Goal: Find specific page/section: Find specific page/section

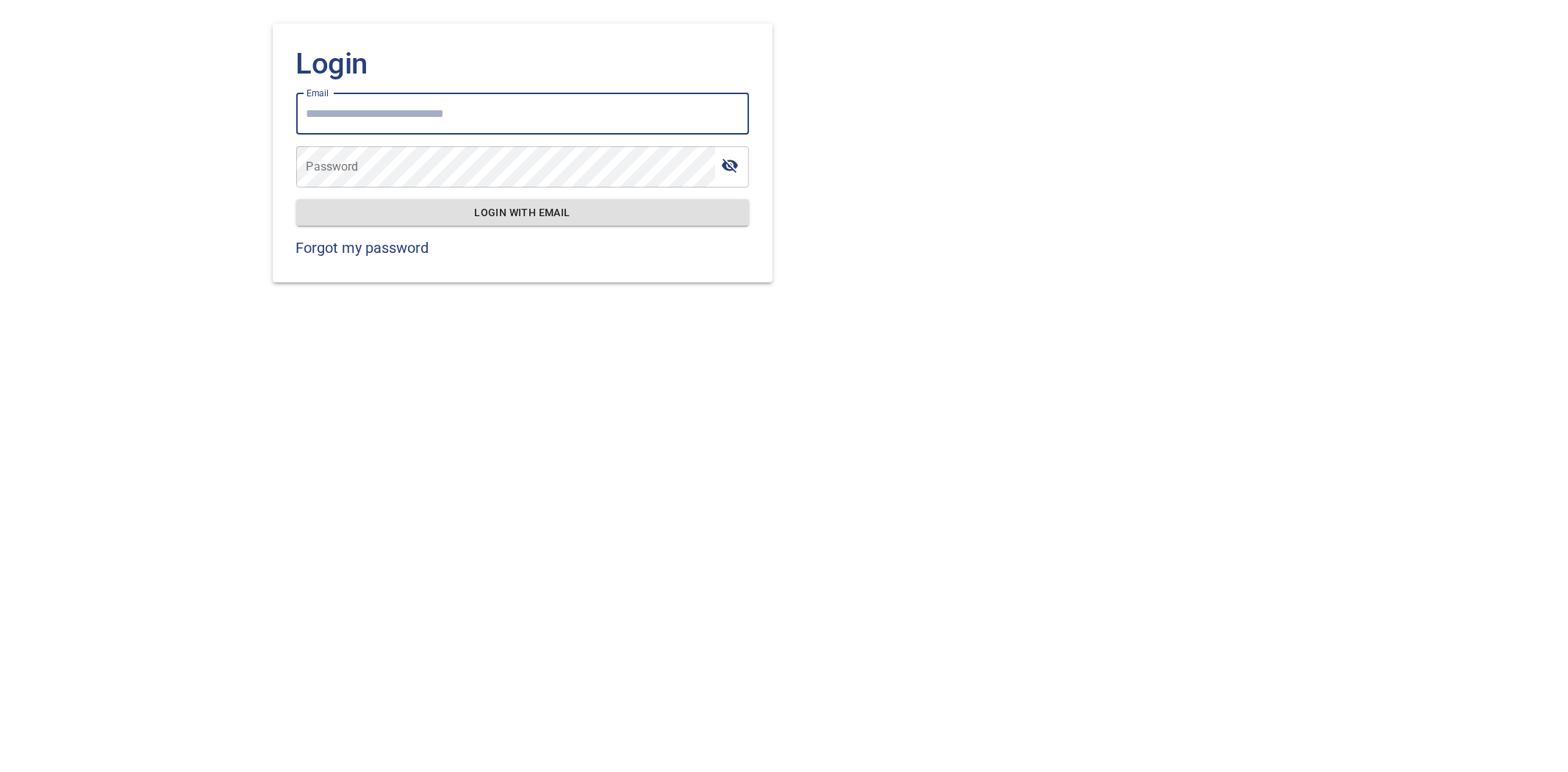
click at [586, 111] on input "Email" at bounding box center [522, 114] width 453 height 41
type input "**********"
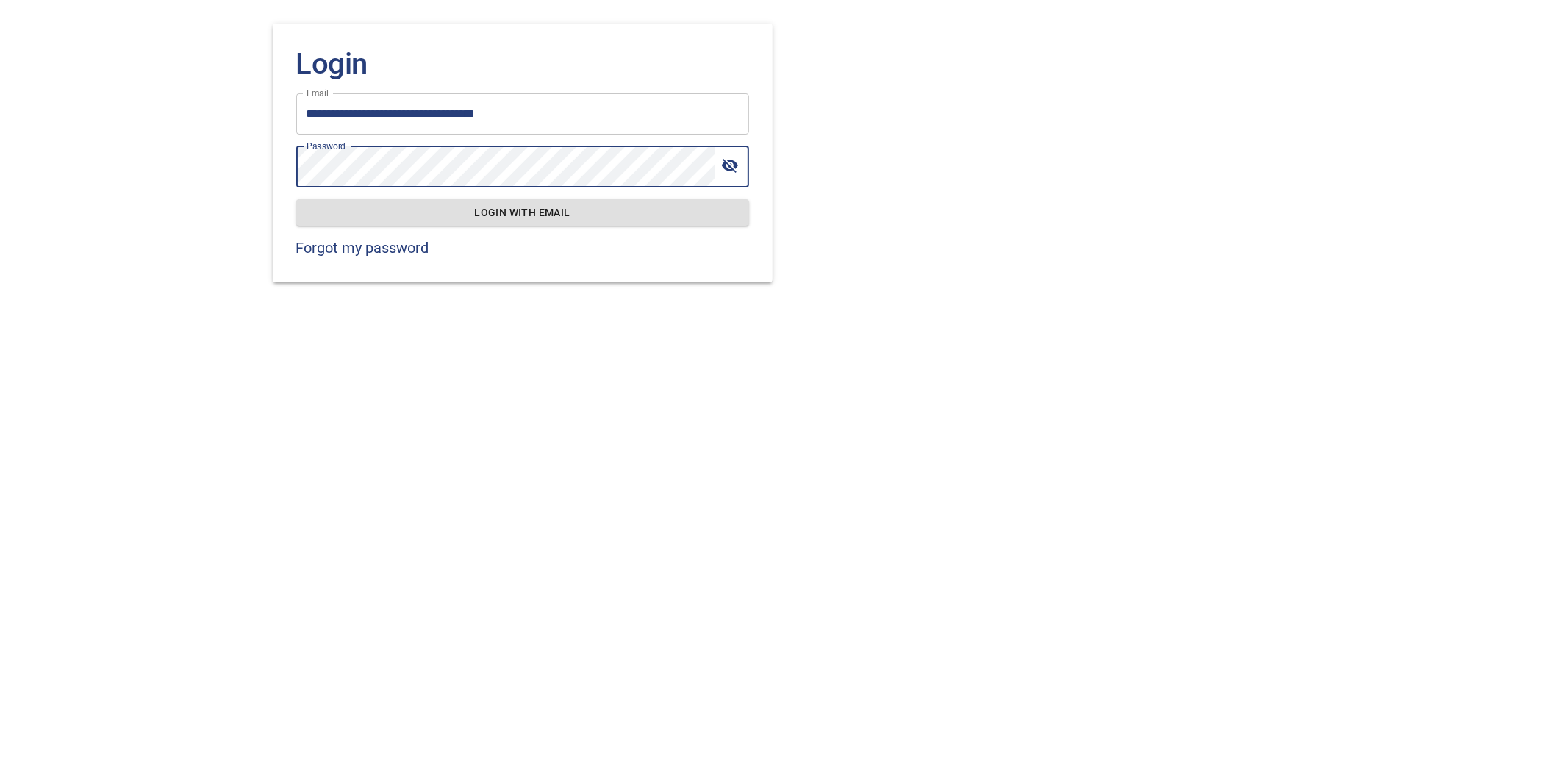
click at [296, 199] on button "Login with email" at bounding box center [522, 212] width 453 height 27
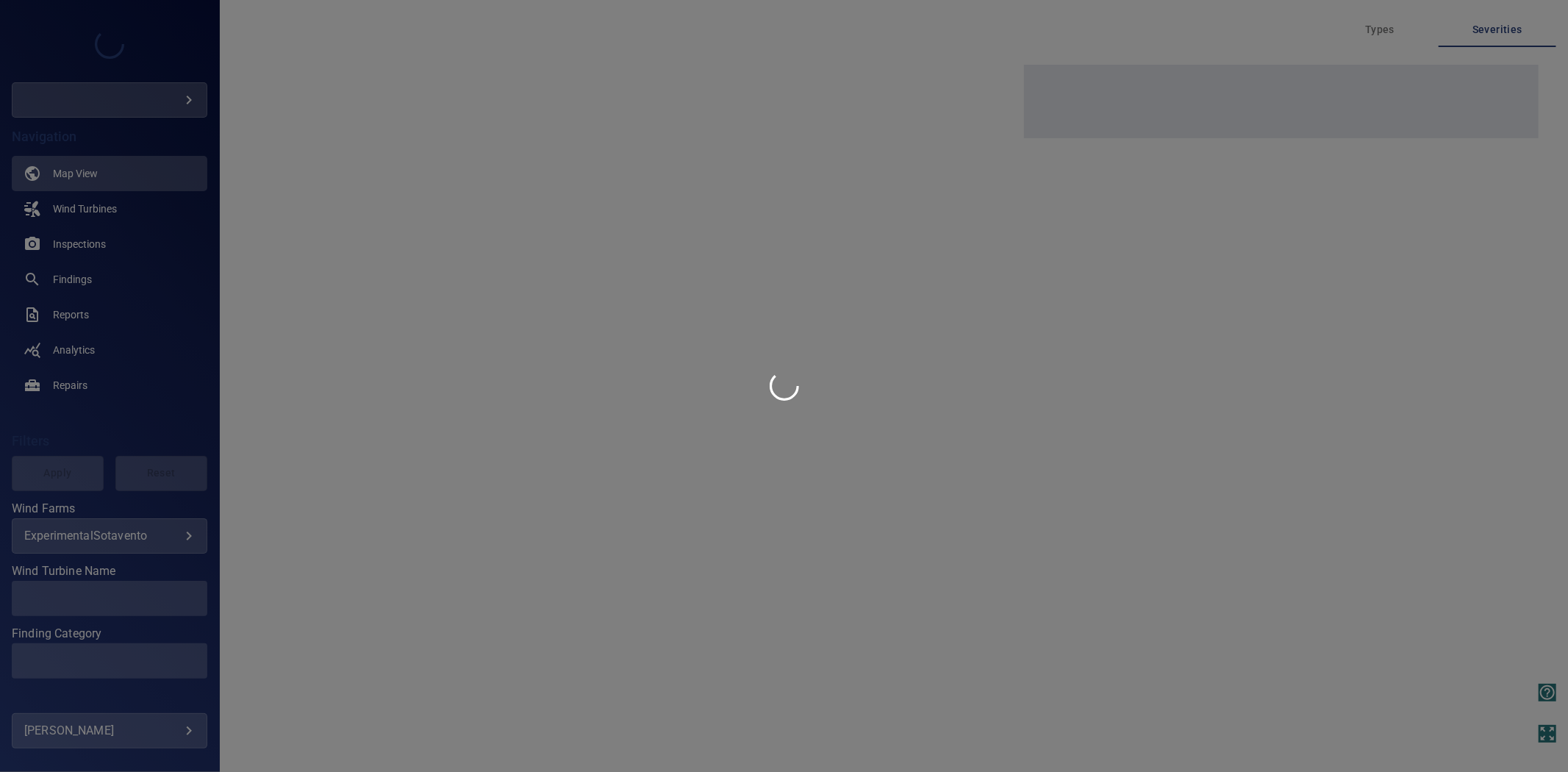
type input "**********"
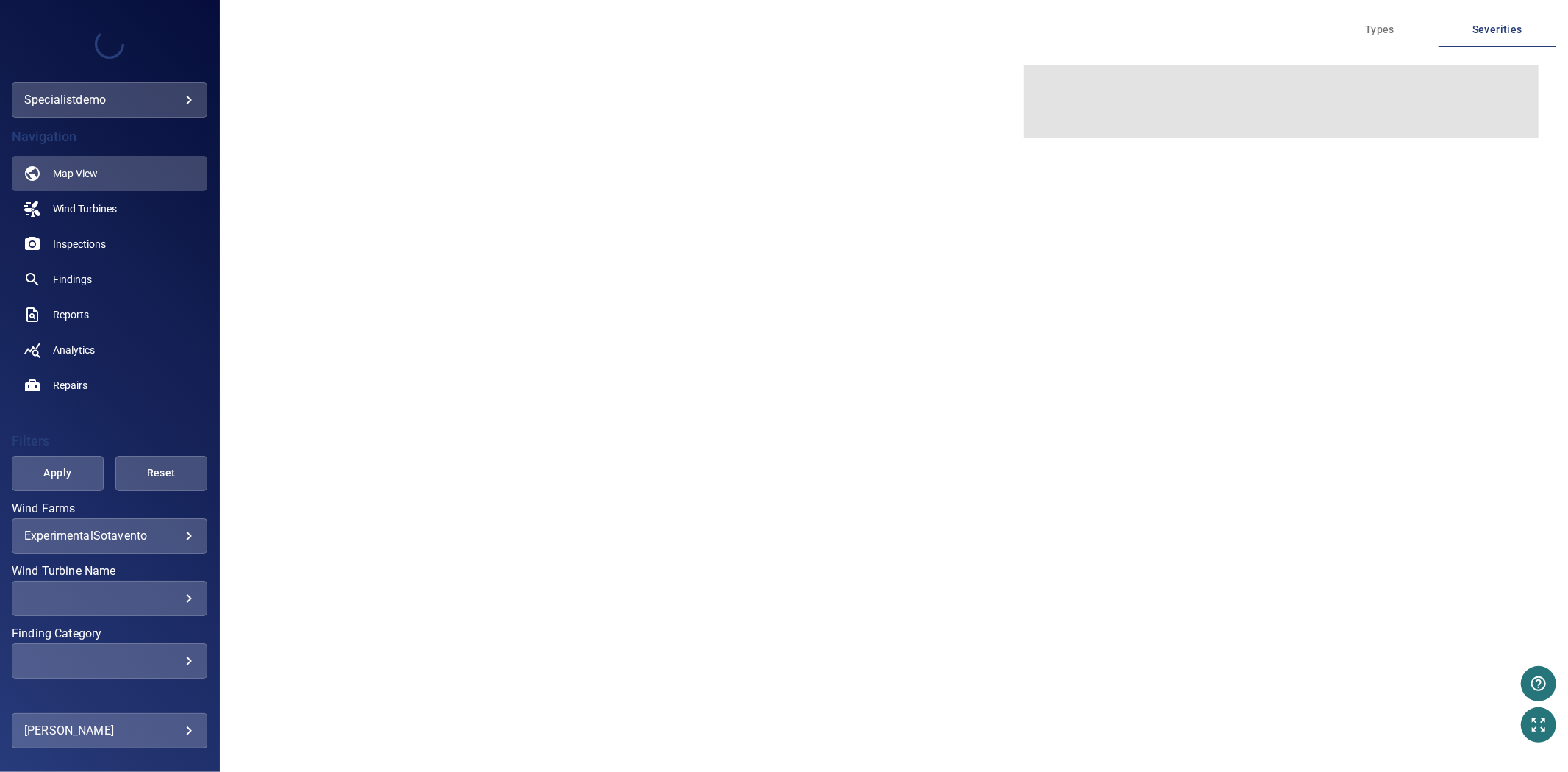
type input "**********"
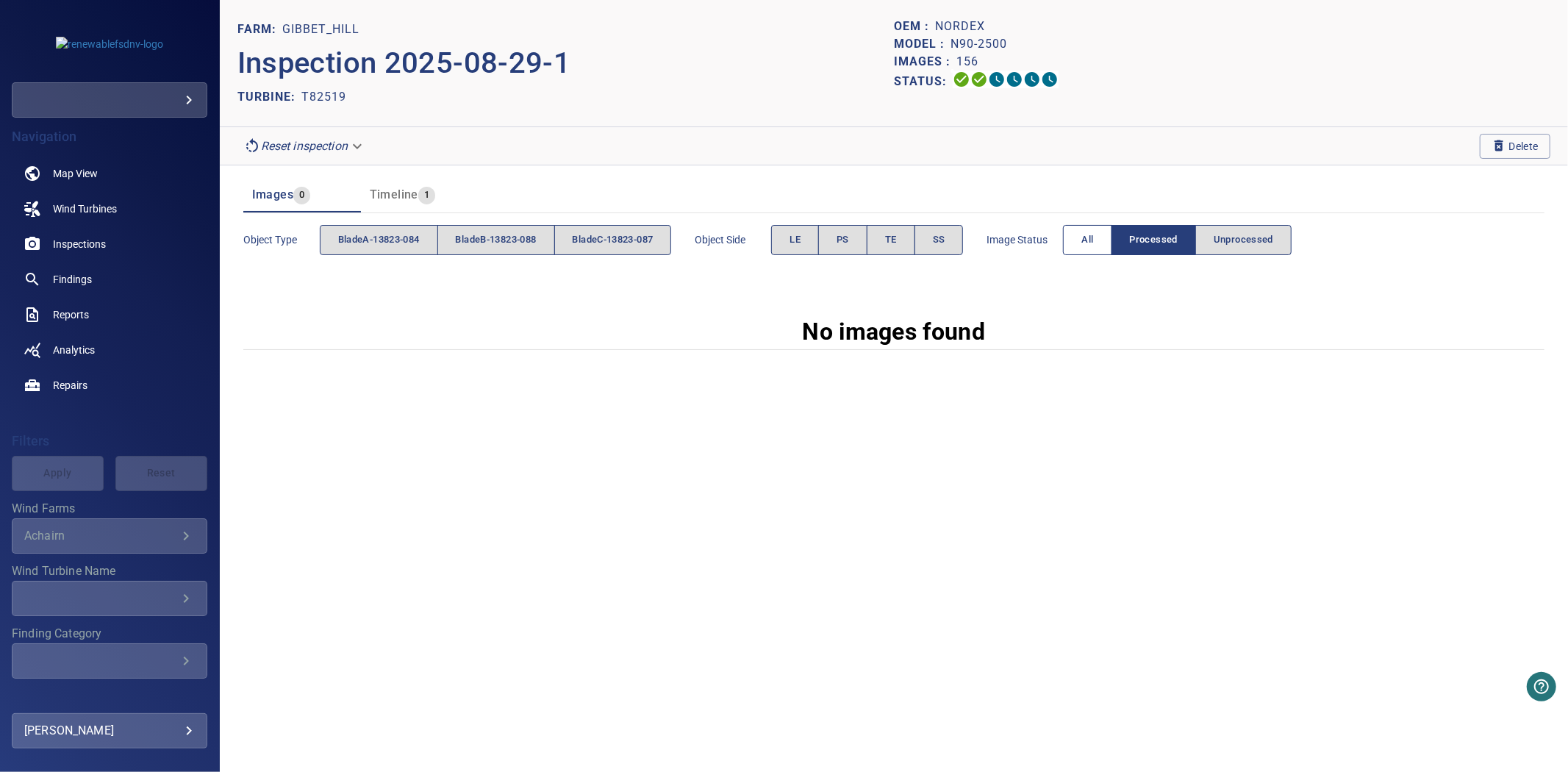
click at [1111, 251] on button "All" at bounding box center [1087, 240] width 48 height 30
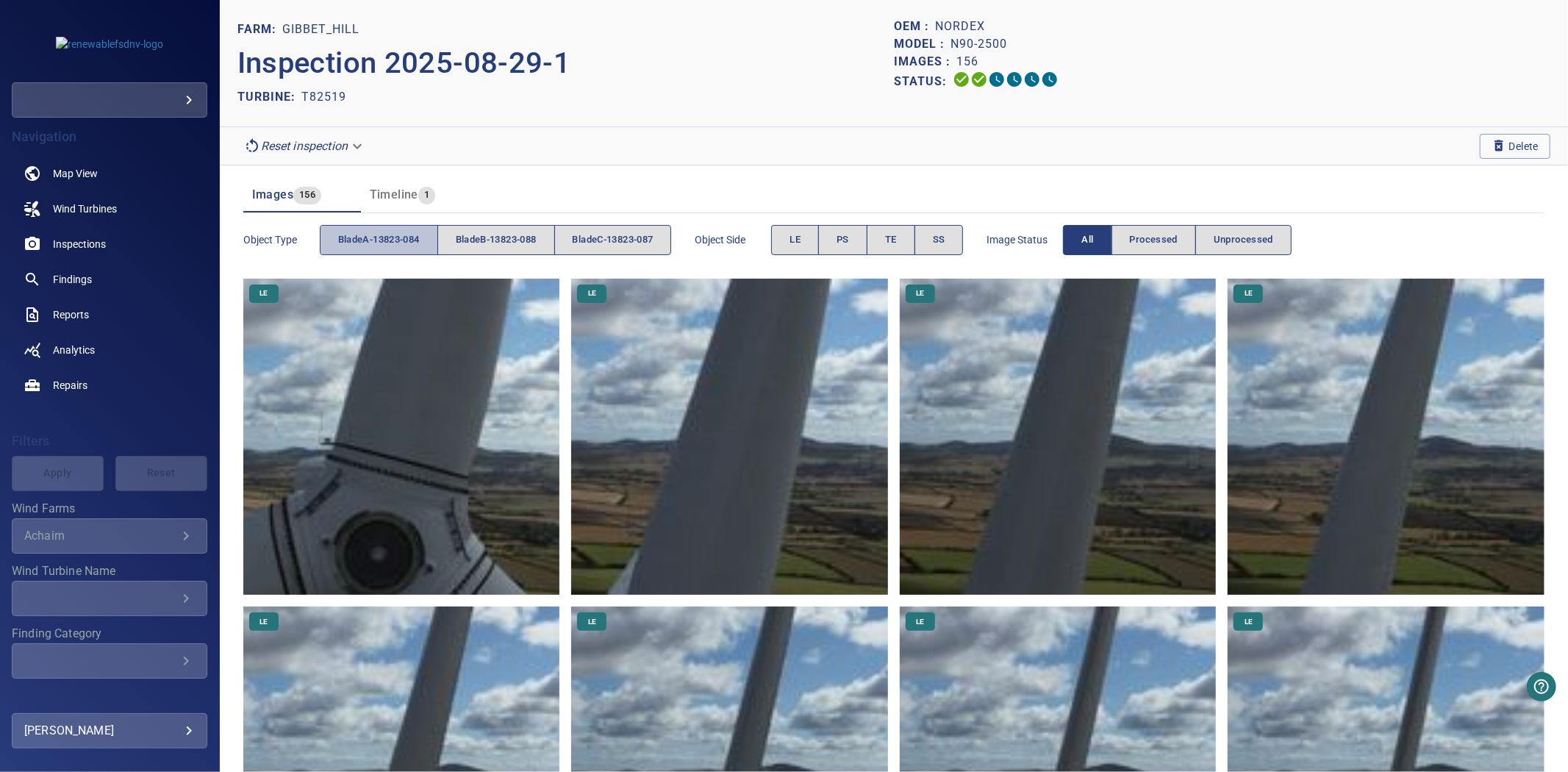
click at [408, 247] on span "bladeA-13823-084" at bounding box center [379, 239] width 82 height 17
click at [487, 238] on span "bladeB-13823-088" at bounding box center [496, 239] width 81 height 17
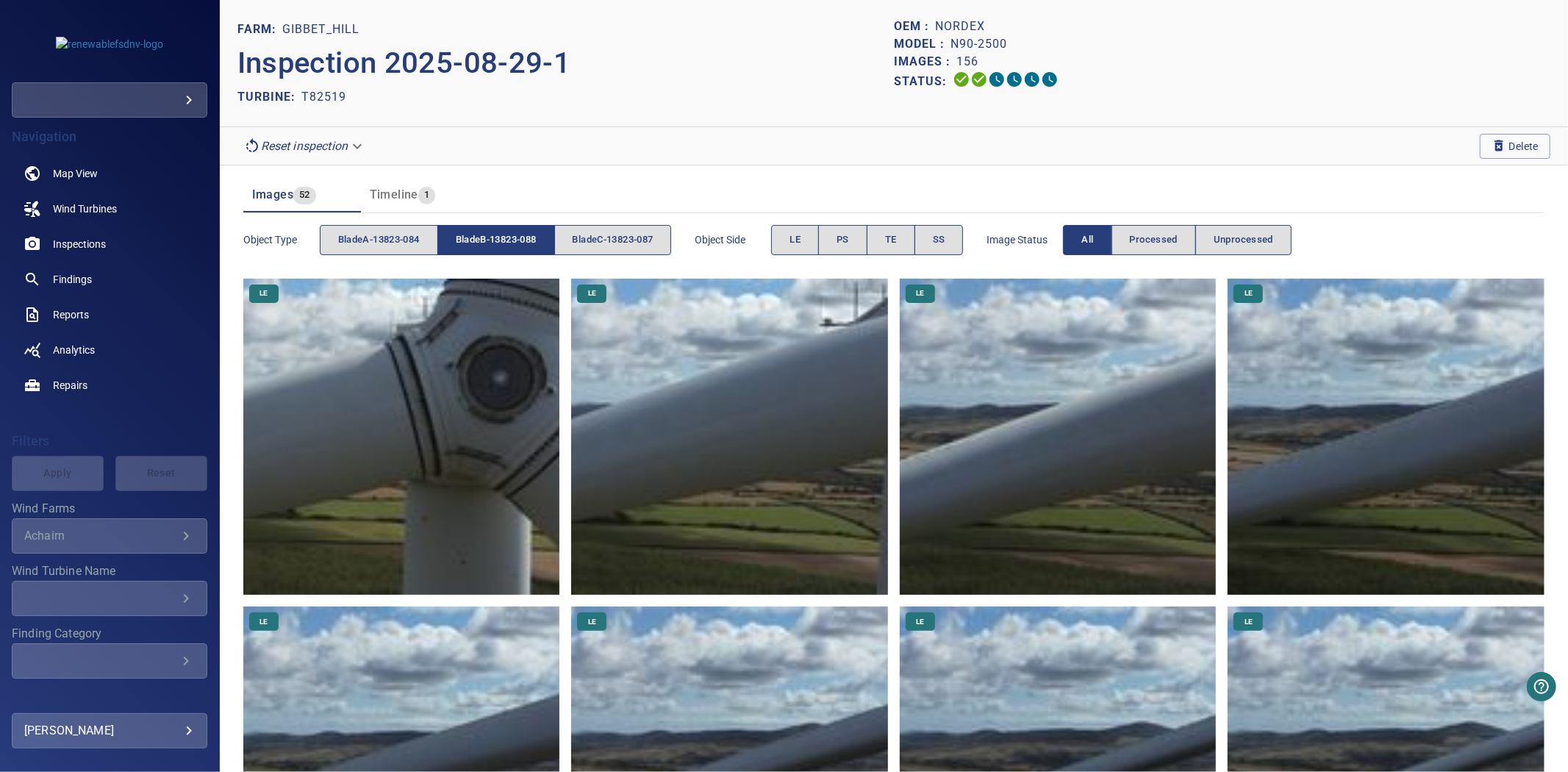
click at [487, 238] on span "bladeB-13823-088" at bounding box center [496, 239] width 81 height 17
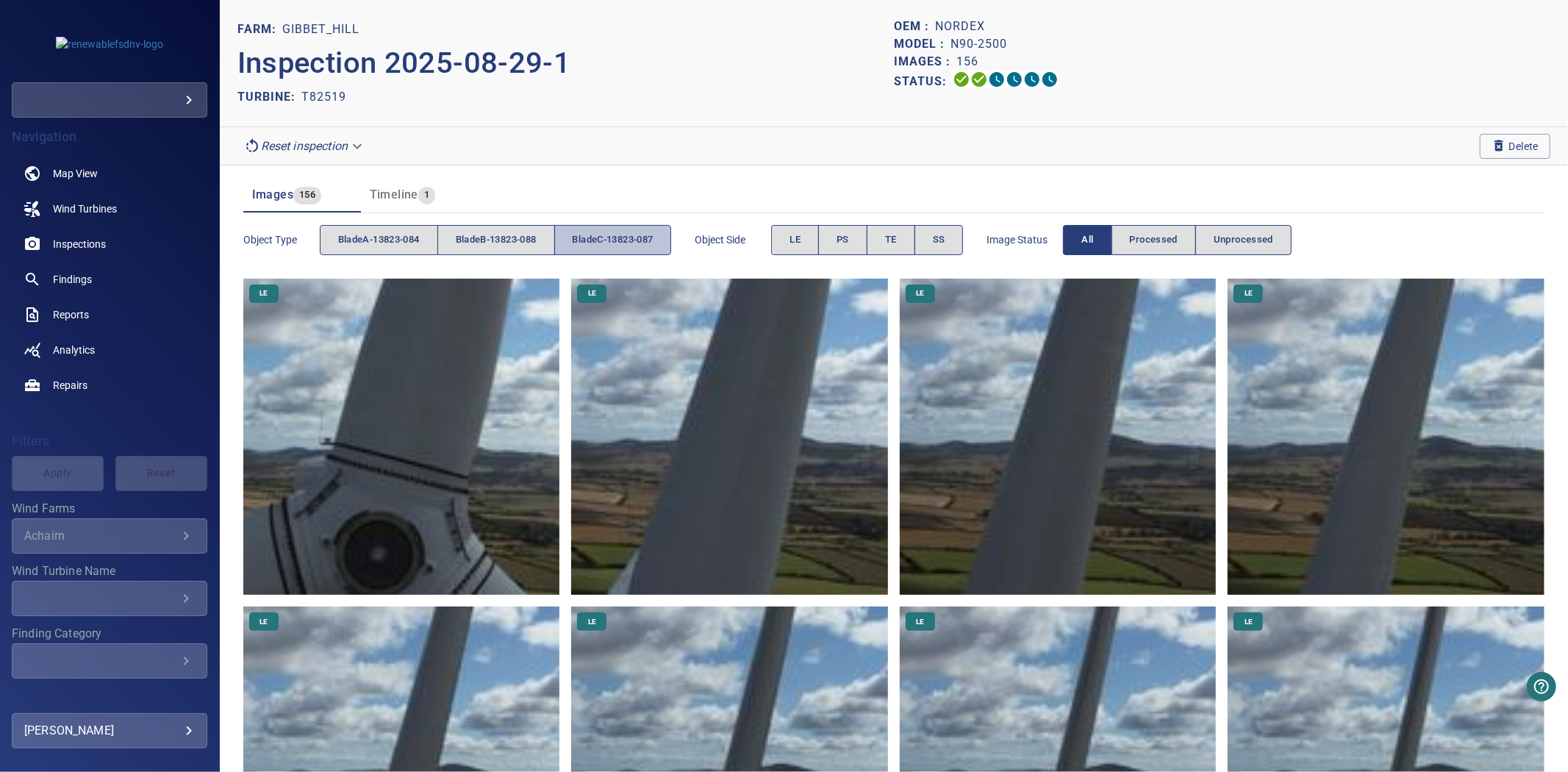
click at [634, 230] on button "bladeC-13823-087" at bounding box center [613, 240] width 117 height 30
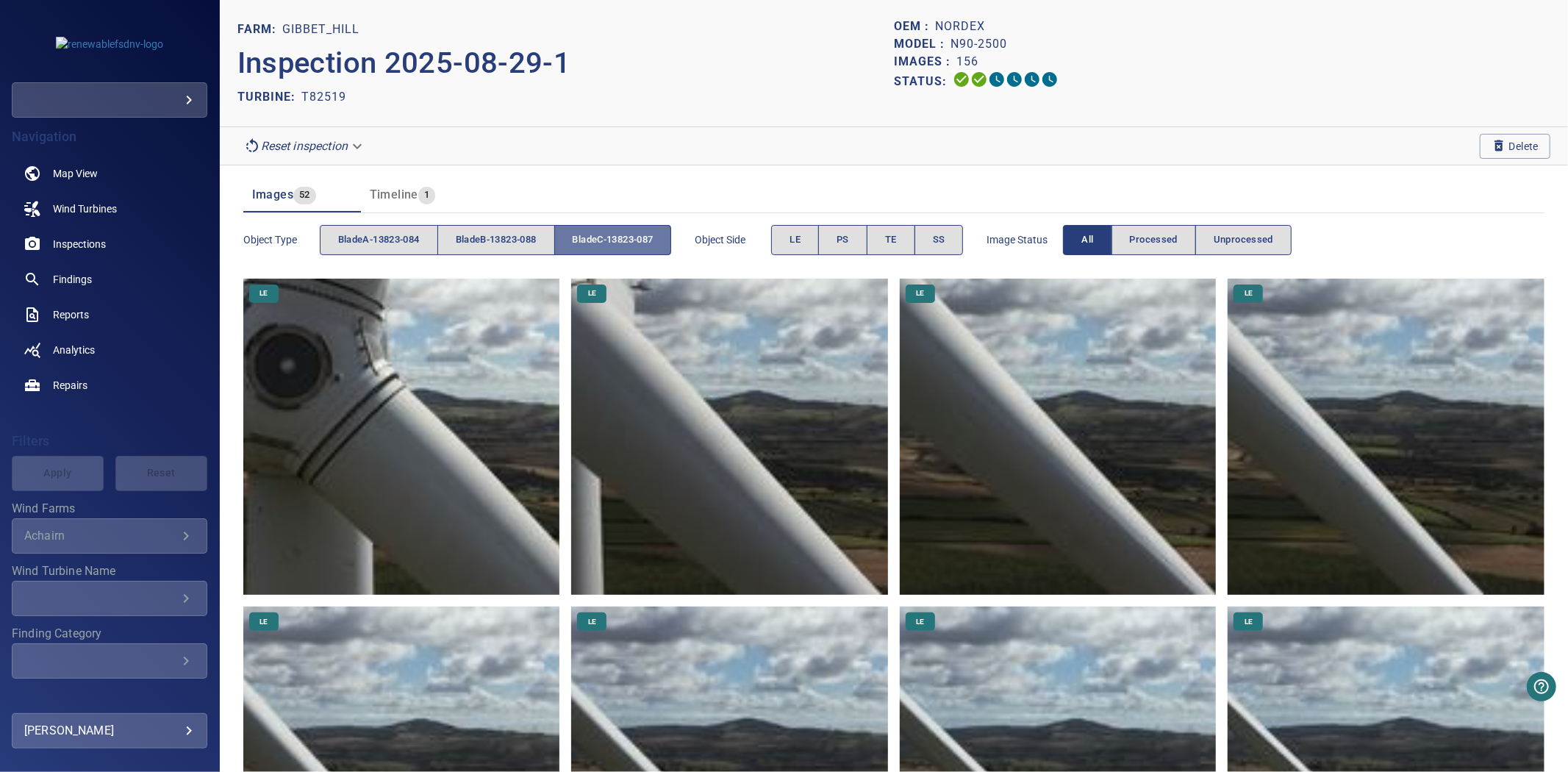
click at [634, 230] on button "bladeC-13823-087" at bounding box center [613, 240] width 117 height 30
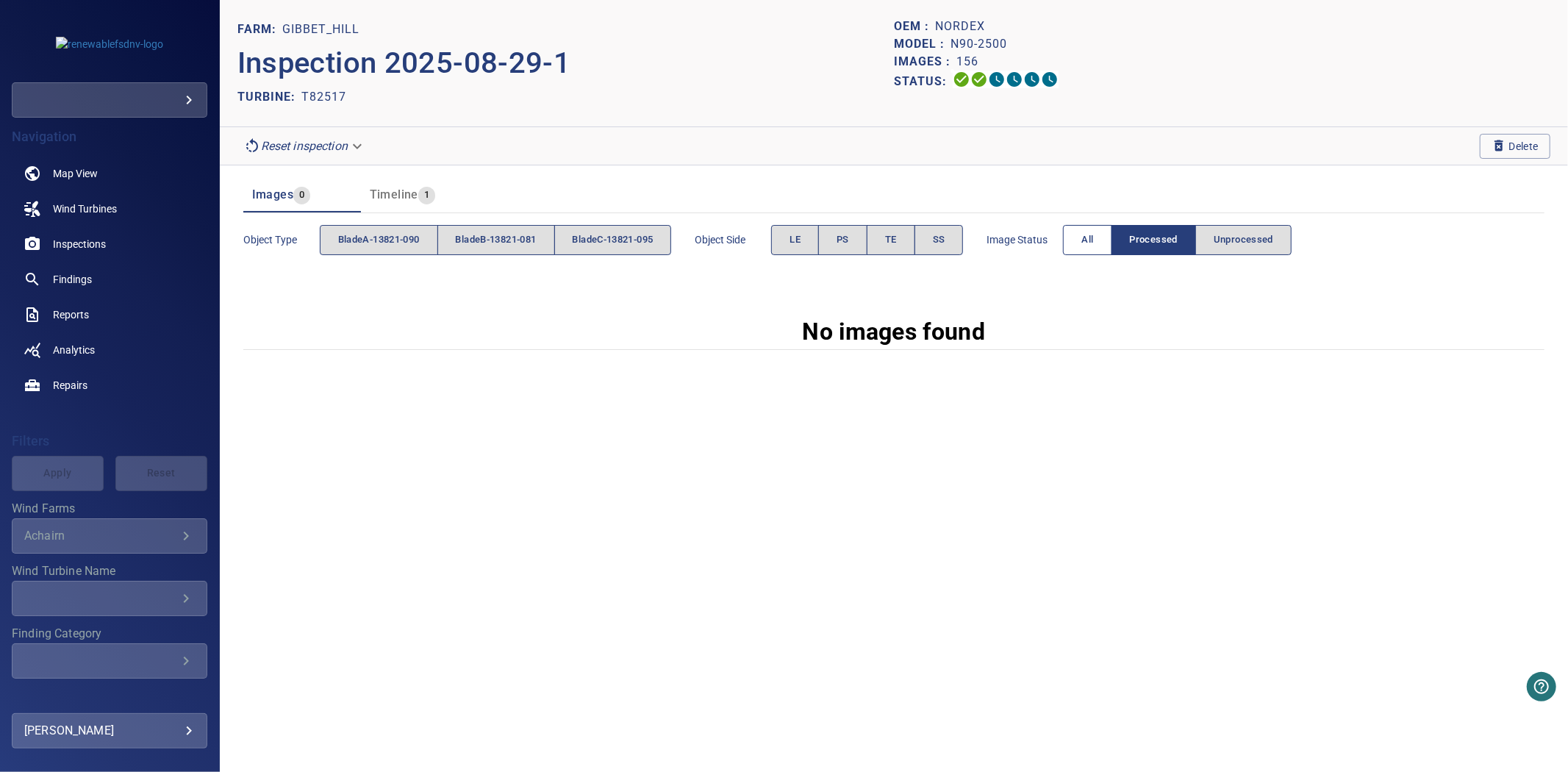
click at [1091, 248] on button "All" at bounding box center [1087, 240] width 48 height 30
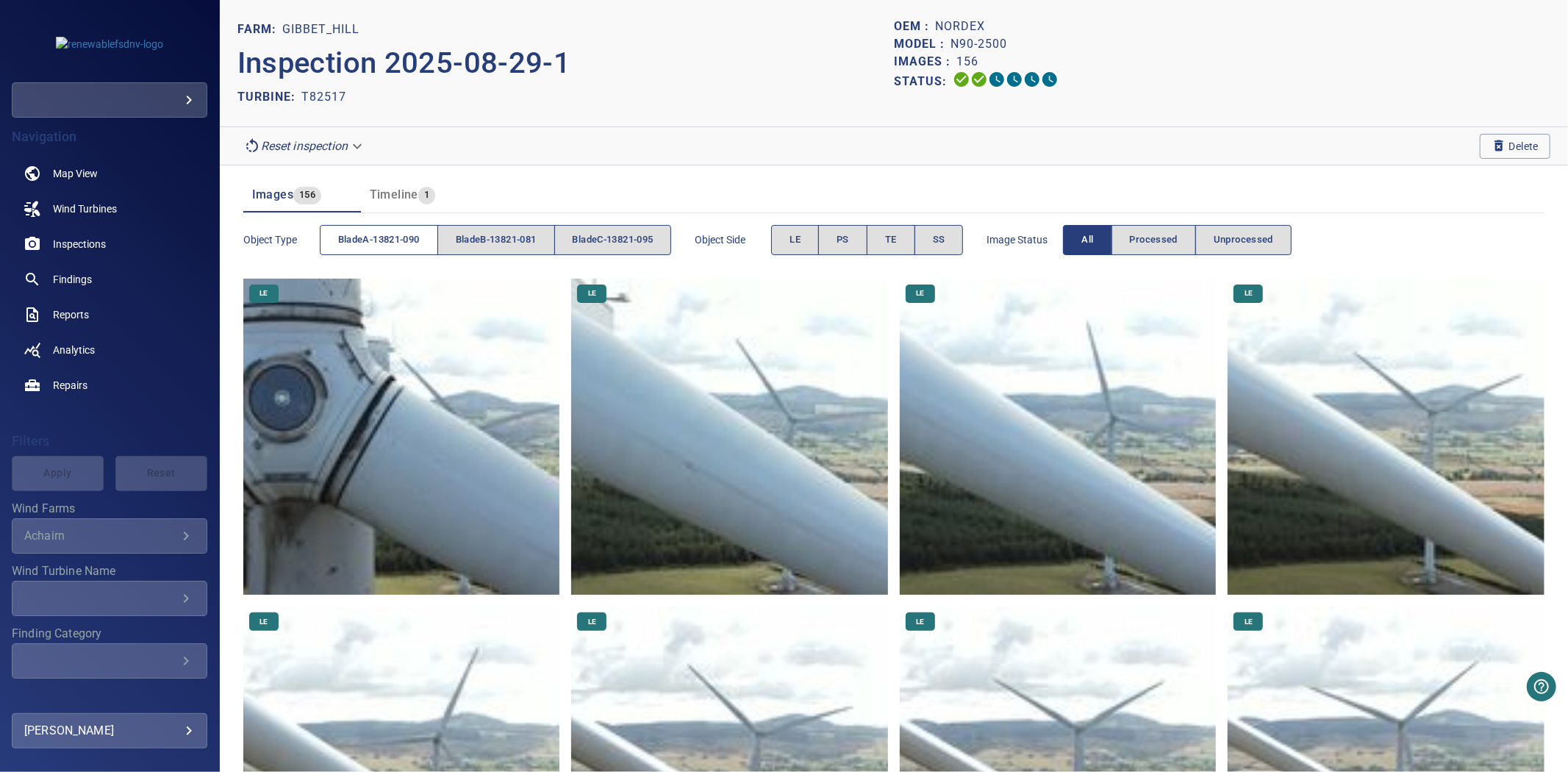
click at [357, 236] on span "bladeA-13821-090" at bounding box center [379, 239] width 82 height 17
click at [484, 235] on span "bladeB-13821-081" at bounding box center [496, 239] width 81 height 17
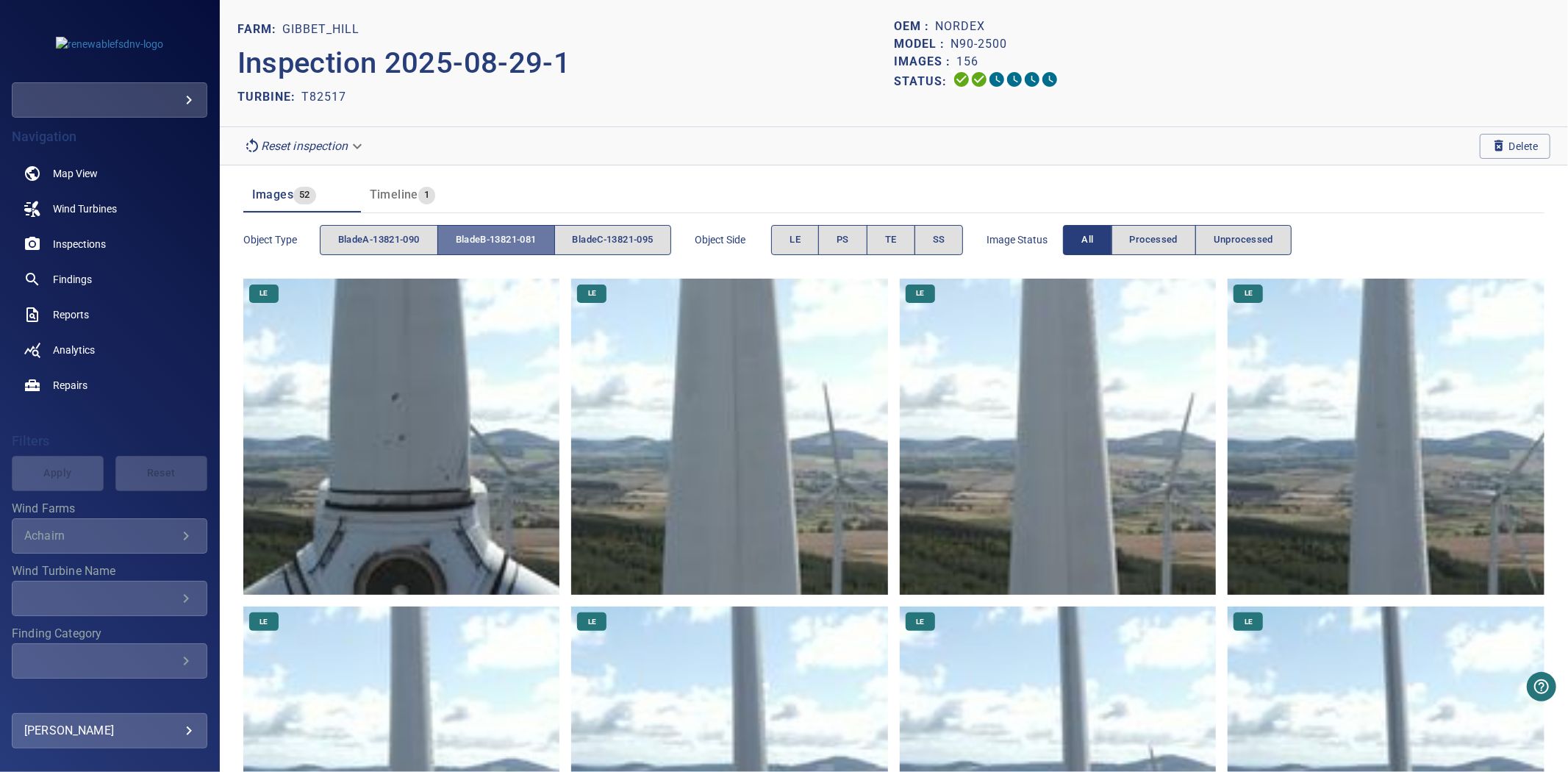
click at [484, 235] on span "bladeB-13821-081" at bounding box center [496, 239] width 81 height 17
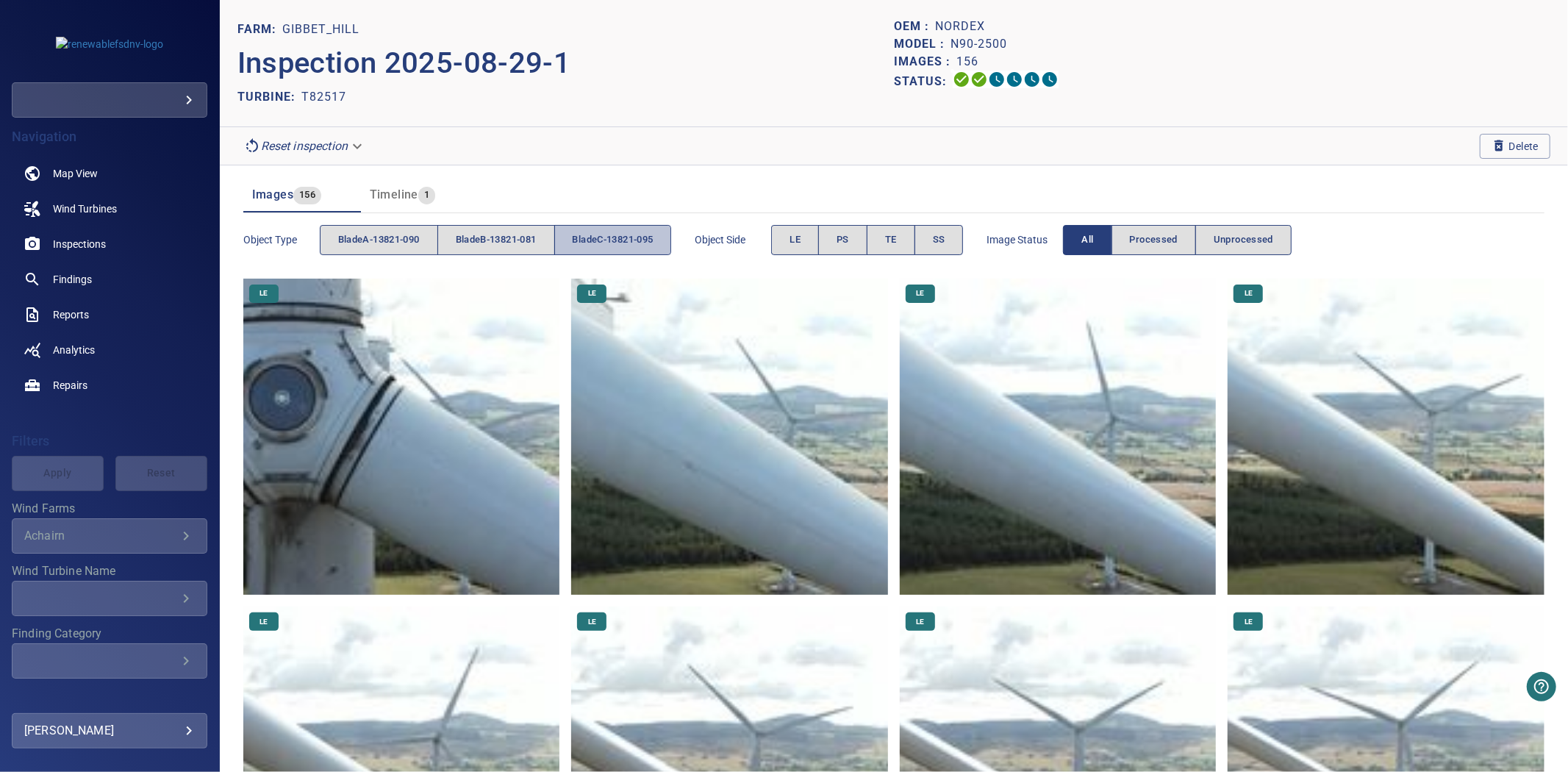
click at [608, 235] on span "bladeC-13821-095" at bounding box center [613, 239] width 81 height 17
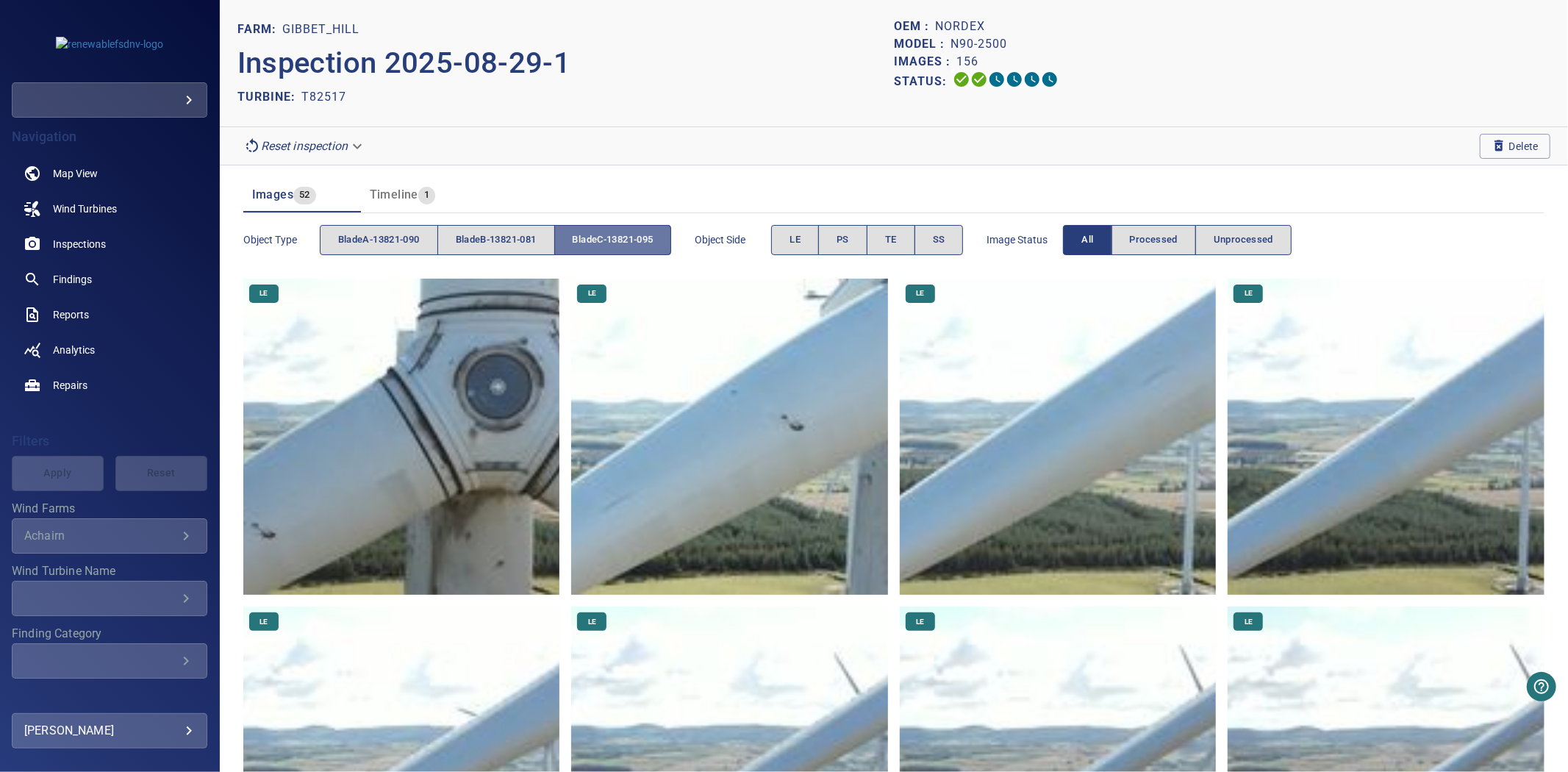
click at [608, 235] on span "bladeC-13821-095" at bounding box center [613, 239] width 81 height 17
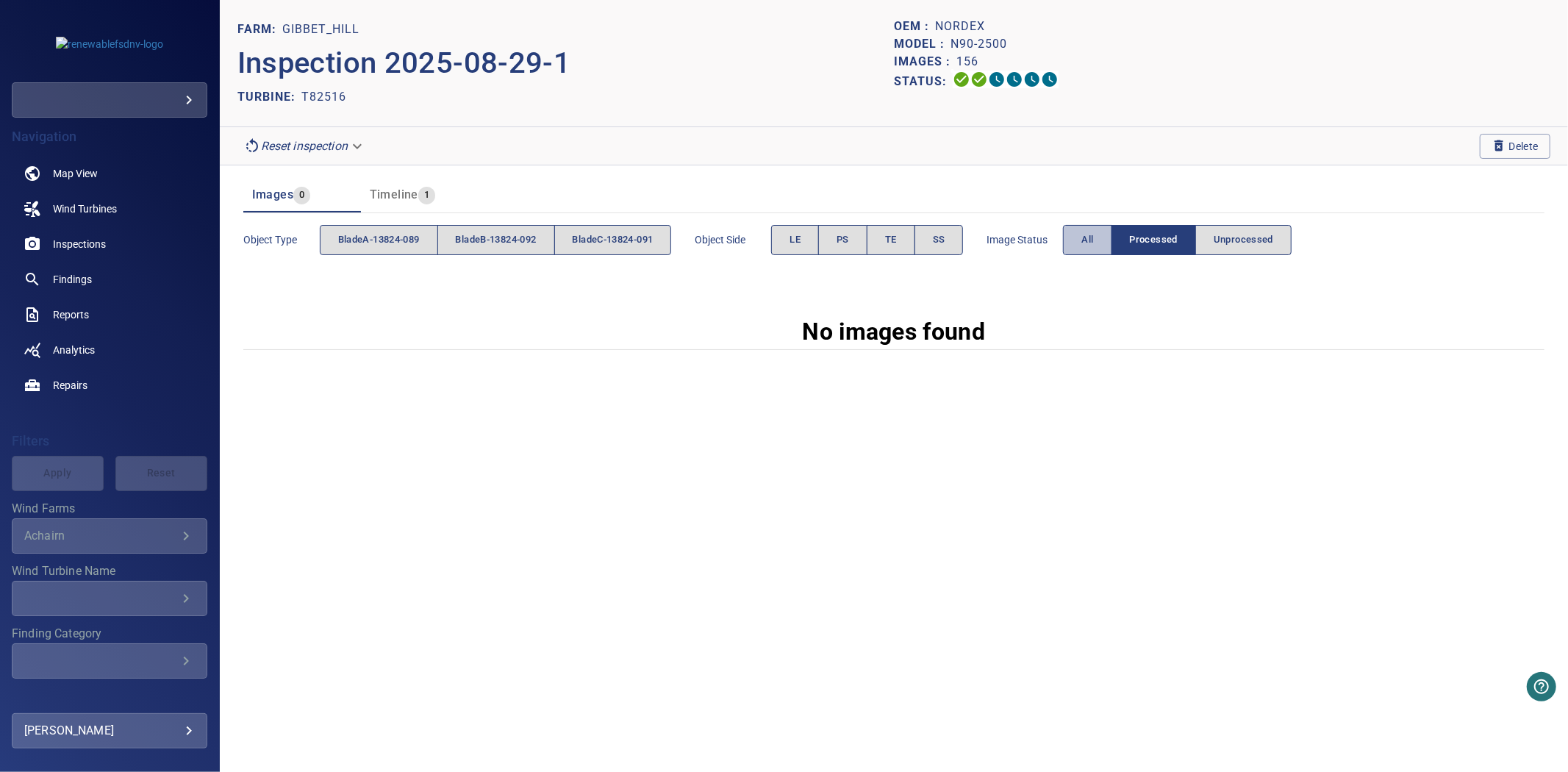
click at [1093, 235] on span "All" at bounding box center [1087, 239] width 11 height 17
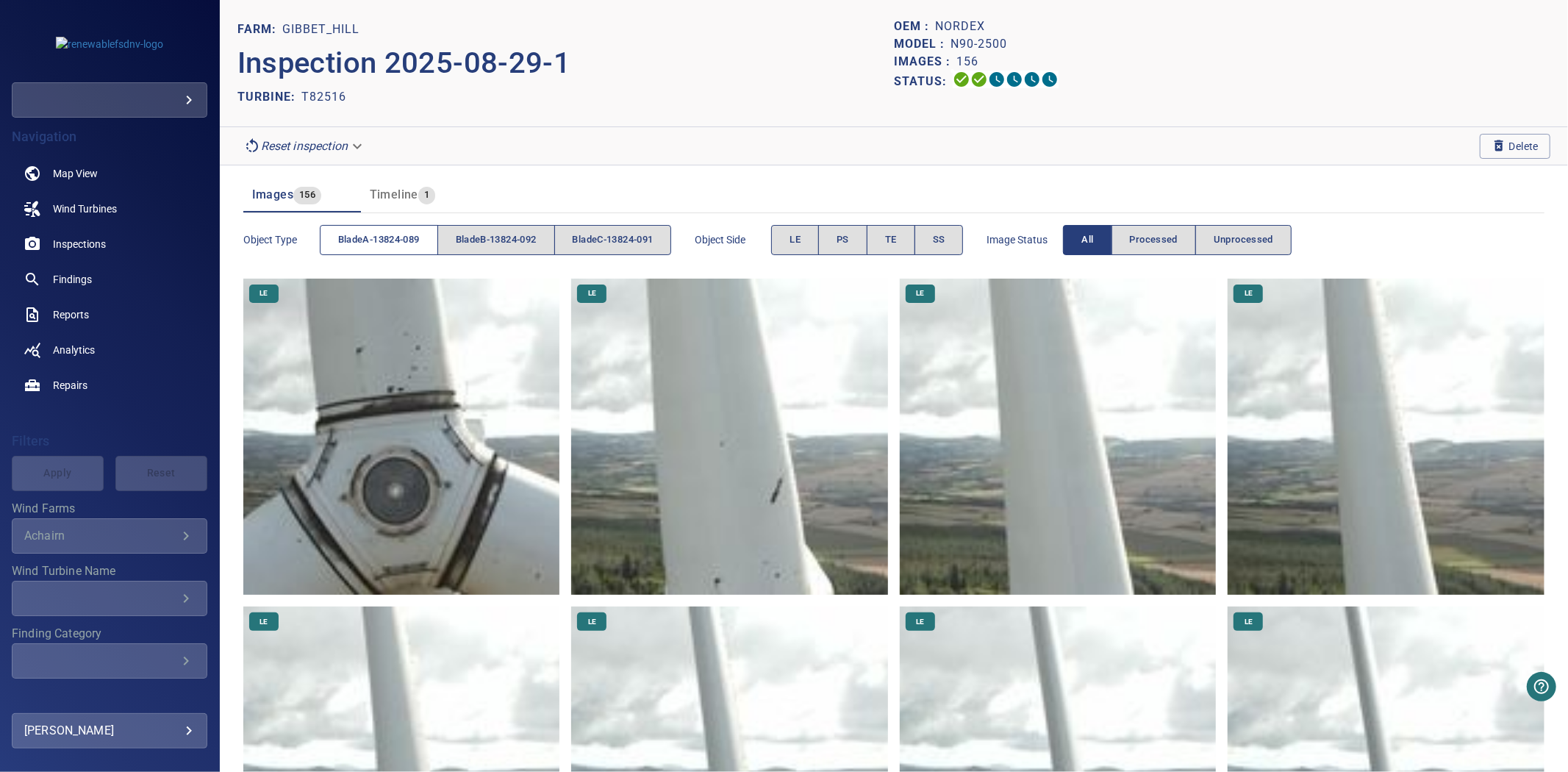
click at [362, 234] on span "bladeA-13824-089" at bounding box center [379, 239] width 82 height 17
click at [538, 223] on div "Object type bladeA-13824-089 bladeB-13824-092 bladeC-13824-091" at bounding box center [458, 240] width 429 height 42
click at [532, 235] on span "bladeB-13824-092" at bounding box center [496, 239] width 81 height 17
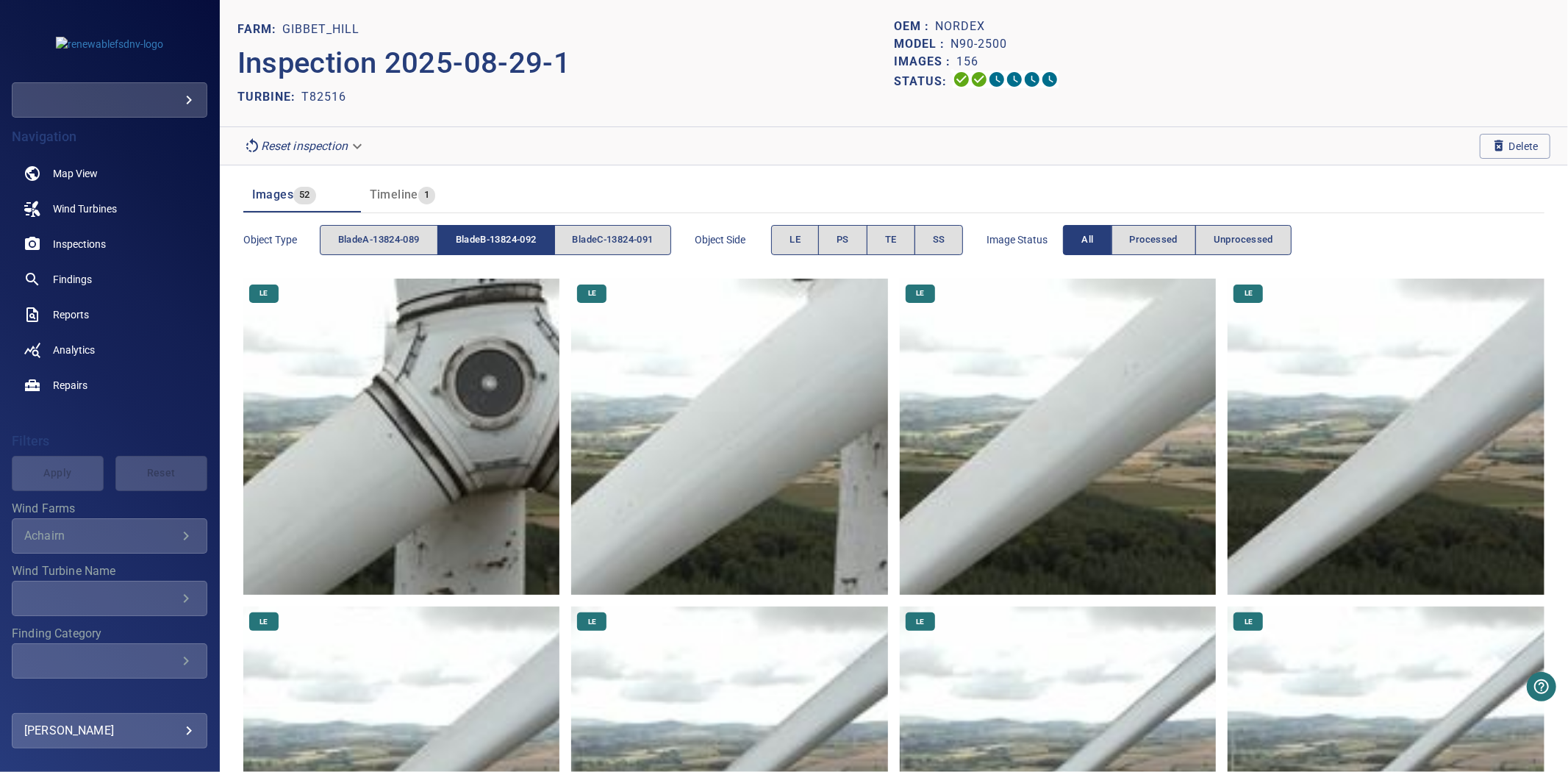
click at [531, 235] on span "bladeB-13824-092" at bounding box center [496, 239] width 81 height 17
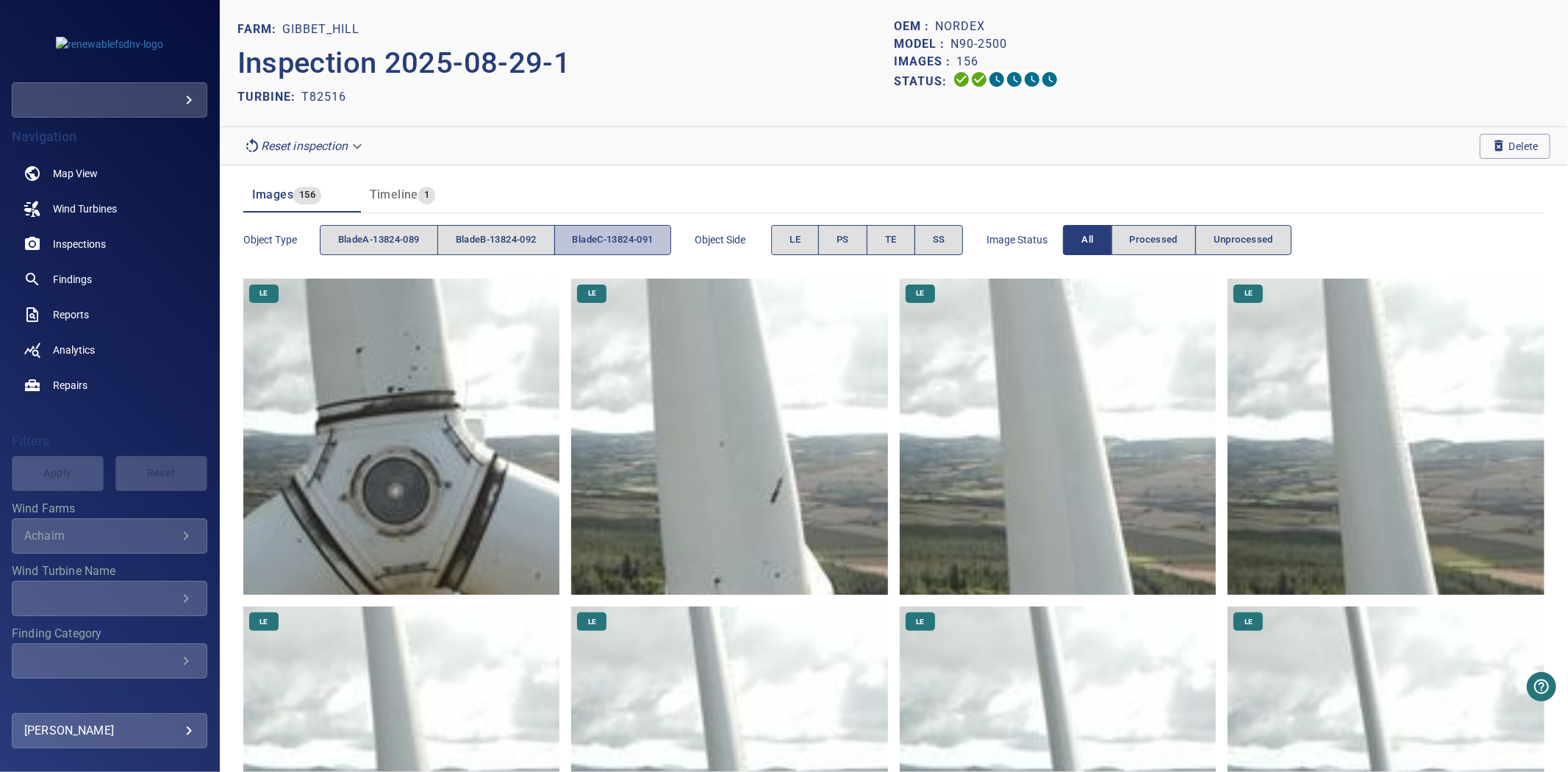
click at [612, 248] on button "bladeC-13824-091" at bounding box center [613, 240] width 117 height 30
